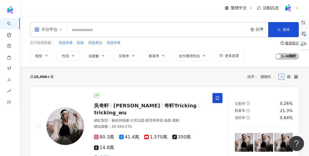
click at [283, 8] on img at bounding box center [288, 8] width 10 height 10
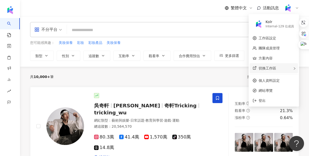
click at [267, 68] on span "切換工作區" at bounding box center [268, 68] width 18 height 4
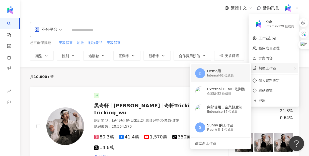
click at [220, 74] on div "Internal - 62 位成員" at bounding box center [220, 76] width 27 height 4
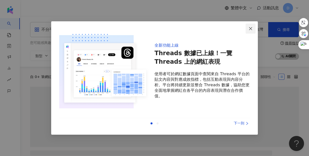
click at [251, 29] on icon "close" at bounding box center [250, 28] width 3 height 3
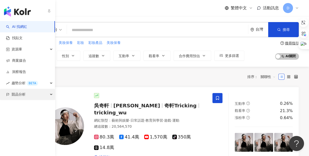
click at [16, 92] on span "競品分析" at bounding box center [19, 94] width 14 height 11
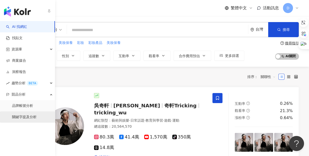
click at [30, 115] on link "關鍵字提及分析" at bounding box center [24, 117] width 25 height 5
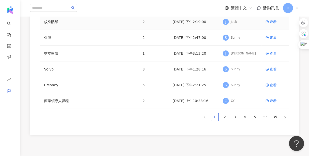
scroll to position [130, 0]
click at [271, 84] on div "查看" at bounding box center [273, 85] width 7 height 6
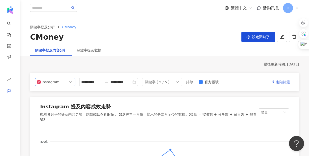
click at [65, 82] on span "Instagram" at bounding box center [55, 82] width 36 height 8
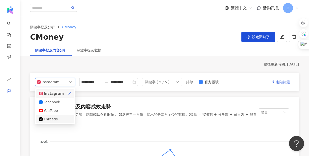
click at [50, 122] on div "Threads" at bounding box center [52, 119] width 16 height 6
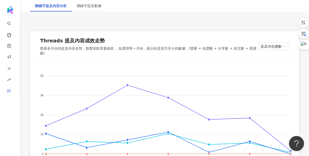
scroll to position [70, 0]
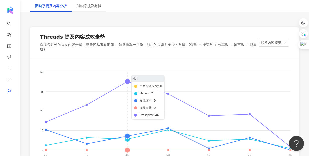
click at [127, 76] on foreignobject "星系投資學院 Hahow 知識衛星 期天大勝 Pressplay" at bounding box center [164, 114] width 257 height 100
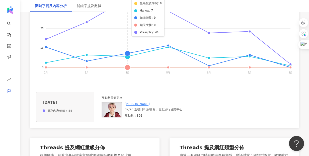
scroll to position [159, 0]
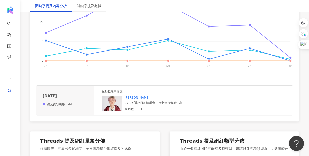
click at [134, 101] on div "07/26 返校日8 演唱會，台北流行音樂中心。 04/12 中午十二點正式售票🔥 今年已釋出兩組演唱嘉賓！ 1. Boom! 怪物星人 2. 頻道合作過的男…" at bounding box center [155, 103] width 61 height 4
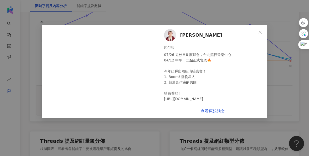
click at [281, 62] on div "[PERSON_NAME] [DATE] 07/26 返校日8 演唱會，台北流行音樂中心。 04/12 中午十二點正式售票🔥 今年已釋出兩組演唱嘉賓！ 1. …" at bounding box center [154, 78] width 309 height 156
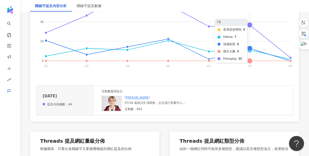
click at [251, 17] on foreignobject "星系投資學院 Hahow 知識衛星 期天大勝 Pressplay" at bounding box center [164, 25] width 257 height 100
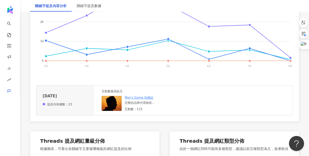
click at [141, 101] on div "Men's Game 玩物誌 完整的品牌代理路程 [DATE]看到這產品 [DATE]又看到後爭取代理 [DATE]進口 [DATE]嘖嘖銷售破萬顆 [DAT…" at bounding box center [147, 104] width 45 height 16
click at [140, 100] on div "Men's Game 玩物誌 完整的品牌代理路程 [DATE]看到這產品 [DATE]又看到後爭取代理 [DATE]進口 [DATE]嘖嘖銷售破萬顆 [DAT…" at bounding box center [147, 104] width 45 height 16
click at [139, 101] on div "完整的品牌代理路程 [DATE]看到這產品 [DATE]又看到後爭取代理 [DATE]進口 [DATE]嘖嘖銷售破萬顆 [DATE]進軍台隆百貨通路 這是實戰…" at bounding box center [147, 103] width 45 height 4
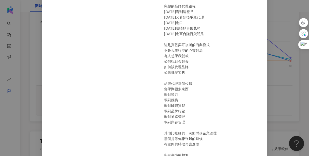
scroll to position [177, 0]
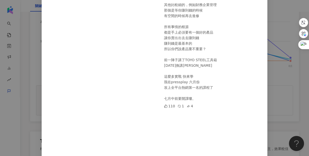
click at [302, 69] on div "Men's Game 玩物誌 [DATE] 完整的品牌代理路程 [DATE]看到這產品 [DATE]又看到後爭取代理 [DATE]進口 [DATE]嘖嘖銷售破…" at bounding box center [154, 78] width 309 height 156
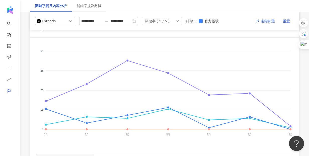
scroll to position [21, 0]
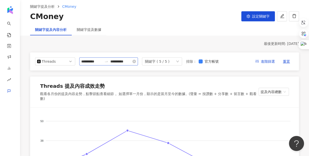
click at [106, 64] on div "**********" at bounding box center [108, 61] width 59 height 8
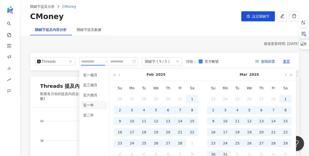
click at [90, 107] on li "近一年" at bounding box center [94, 105] width 26 height 8
type input "**********"
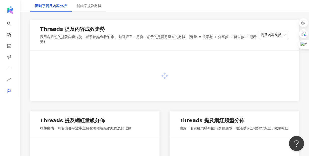
scroll to position [93, 0]
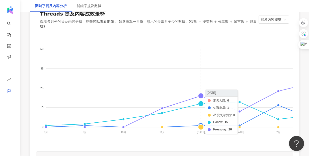
click at [200, 91] on foreignobject "期天大勝 知識衛星 星系投資學院 Hahow Pressplay" at bounding box center [274, 91] width 477 height 100
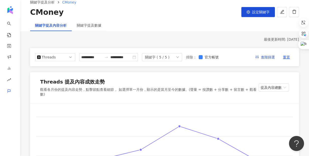
scroll to position [0, 0]
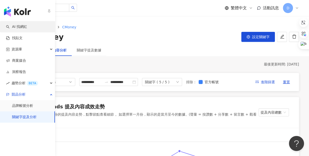
click at [27, 29] on link "AI 找網紅" at bounding box center [16, 26] width 21 height 5
